Goal: Information Seeking & Learning: Learn about a topic

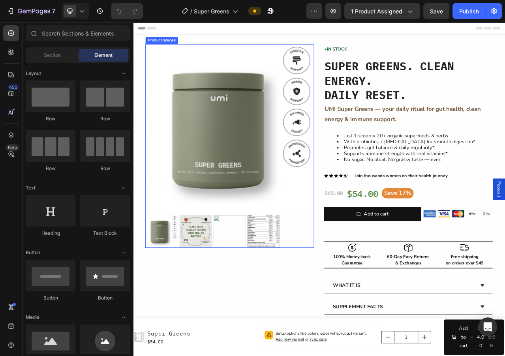
click at [336, 97] on img at bounding box center [256, 157] width 215 height 215
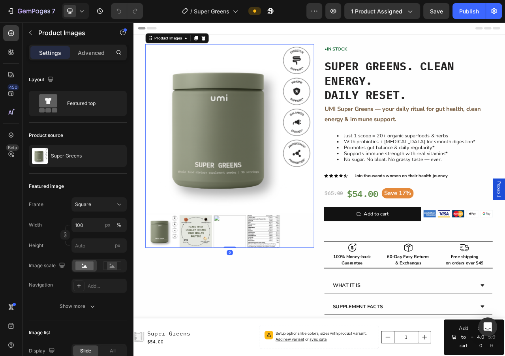
click at [348, 100] on img at bounding box center [256, 157] width 215 height 215
click at [490, 186] on li "Supports immune strength with real vitamins*" at bounding box center [492, 190] width 198 height 8
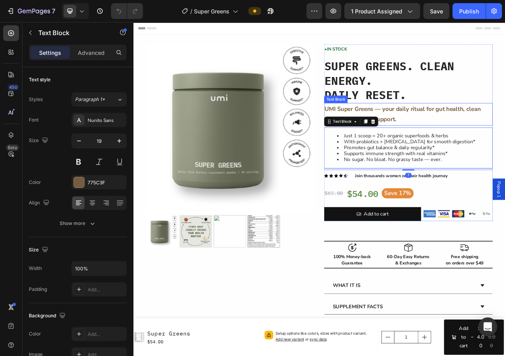
click at [505, 131] on p "UMI Super Greens — your daily ritual for gut health, clean energy & immune supp…" at bounding box center [483, 139] width 213 height 27
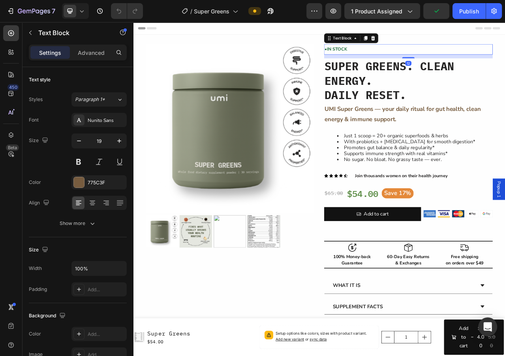
click at [505, 57] on p "• IN STOCK" at bounding box center [483, 57] width 213 height 12
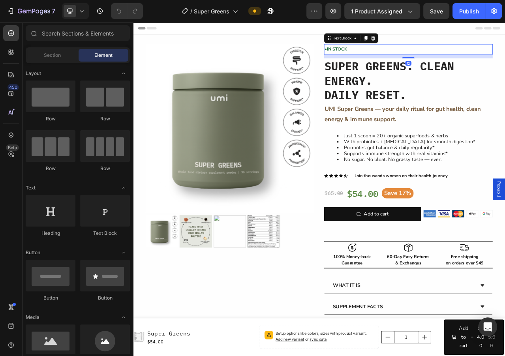
click at [333, 24] on div "Header" at bounding box center [369, 30] width 461 height 16
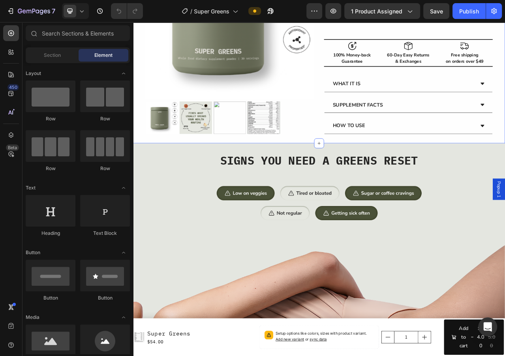
scroll to position [309, 0]
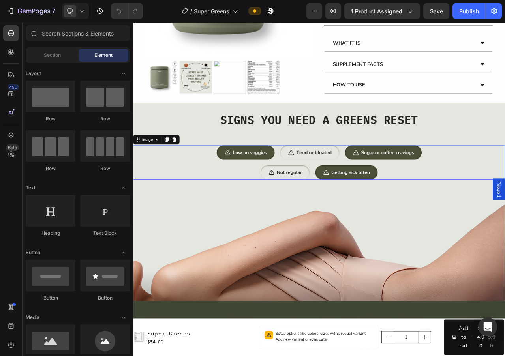
click at [402, 215] on img at bounding box center [370, 200] width 316 height 43
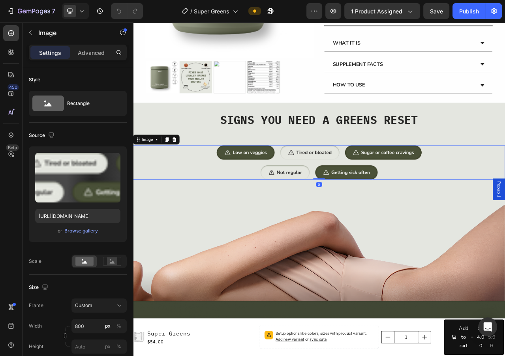
click at [402, 215] on img at bounding box center [370, 200] width 316 height 43
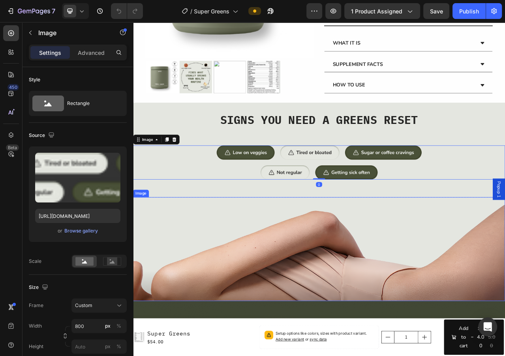
click at [389, 287] on img at bounding box center [370, 311] width 474 height 133
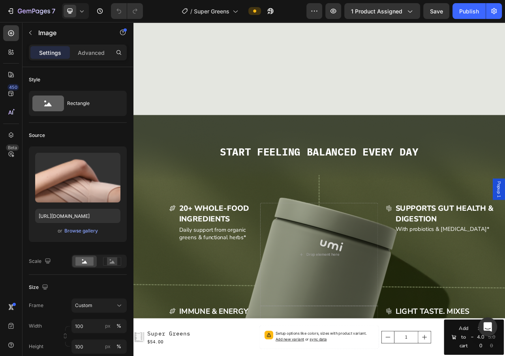
scroll to position [732, 0]
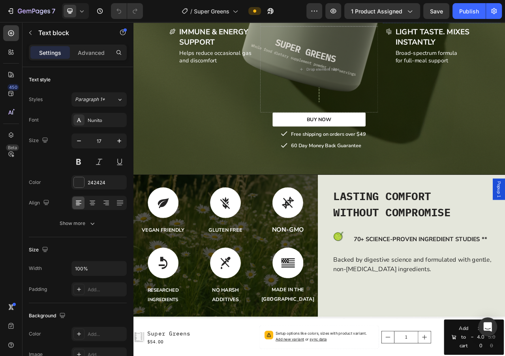
scroll to position [1141, 0]
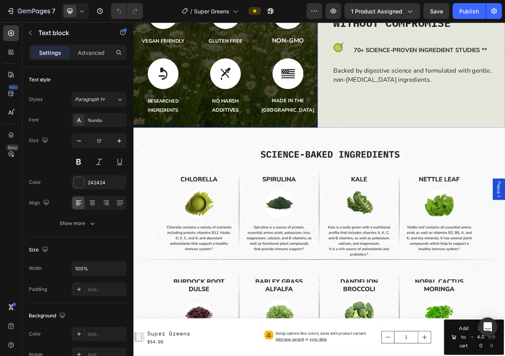
click at [336, 116] on p "MADE IN THE [GEOGRAPHIC_DATA]" at bounding box center [330, 128] width 75 height 24
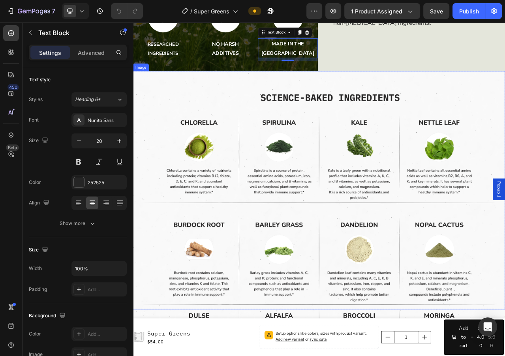
scroll to position [1210, 0]
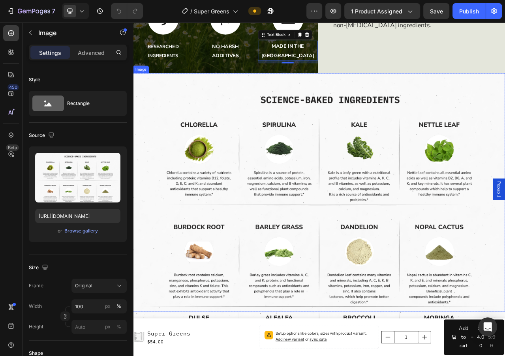
click at [412, 237] on img at bounding box center [370, 239] width 474 height 304
click at [422, 228] on img at bounding box center [370, 239] width 474 height 304
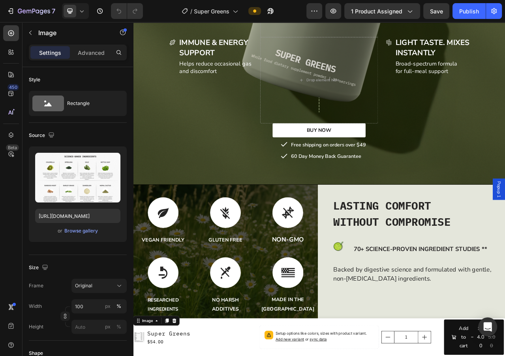
scroll to position [864, 0]
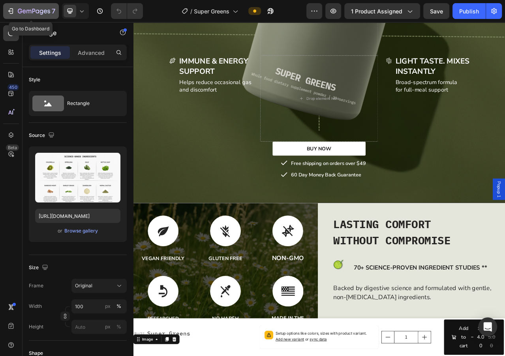
click at [28, 17] on button "7" at bounding box center [31, 11] width 56 height 16
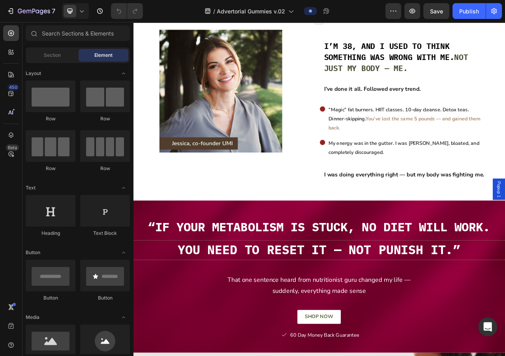
scroll to position [295, 0]
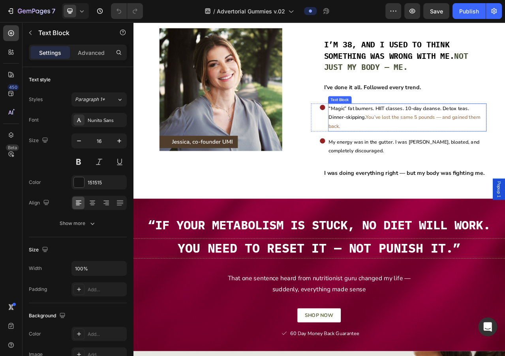
click at [404, 130] on span "“Magic” fat burners. HIIT classes. 10-day cleanse. Detox teas. Dinner-skipping." at bounding box center [471, 138] width 179 height 20
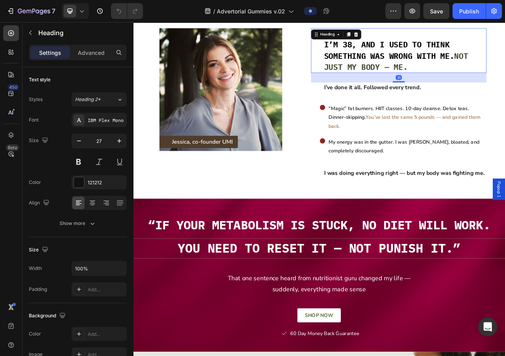
click at [405, 51] on span "I’m 38, and I used to think something was wrong with me." at bounding box center [460, 57] width 166 height 27
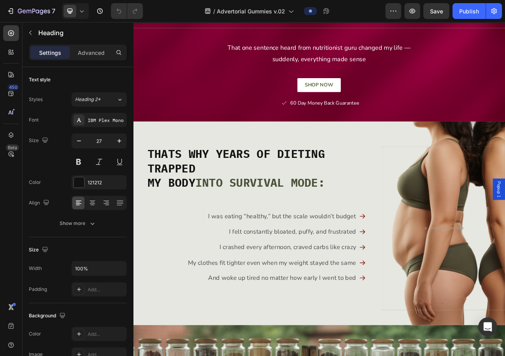
scroll to position [577, 0]
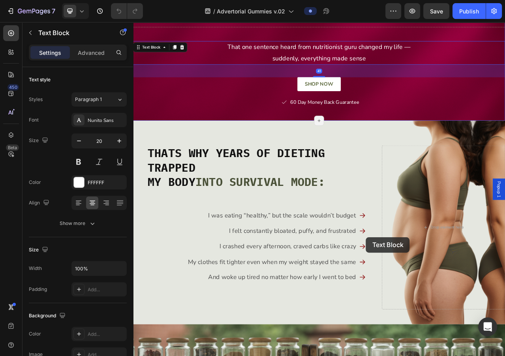
drag, startPoint x: 405, startPoint y: 51, endPoint x: 430, endPoint y: 296, distance: 247.0
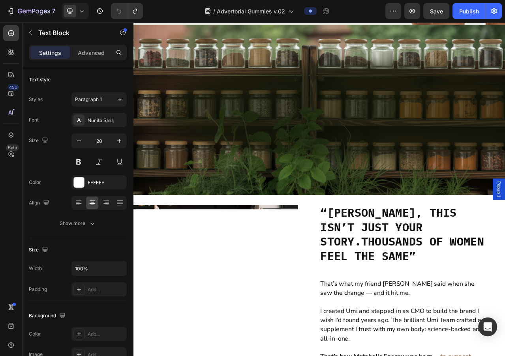
scroll to position [1363, 0]
